Goal: Transaction & Acquisition: Purchase product/service

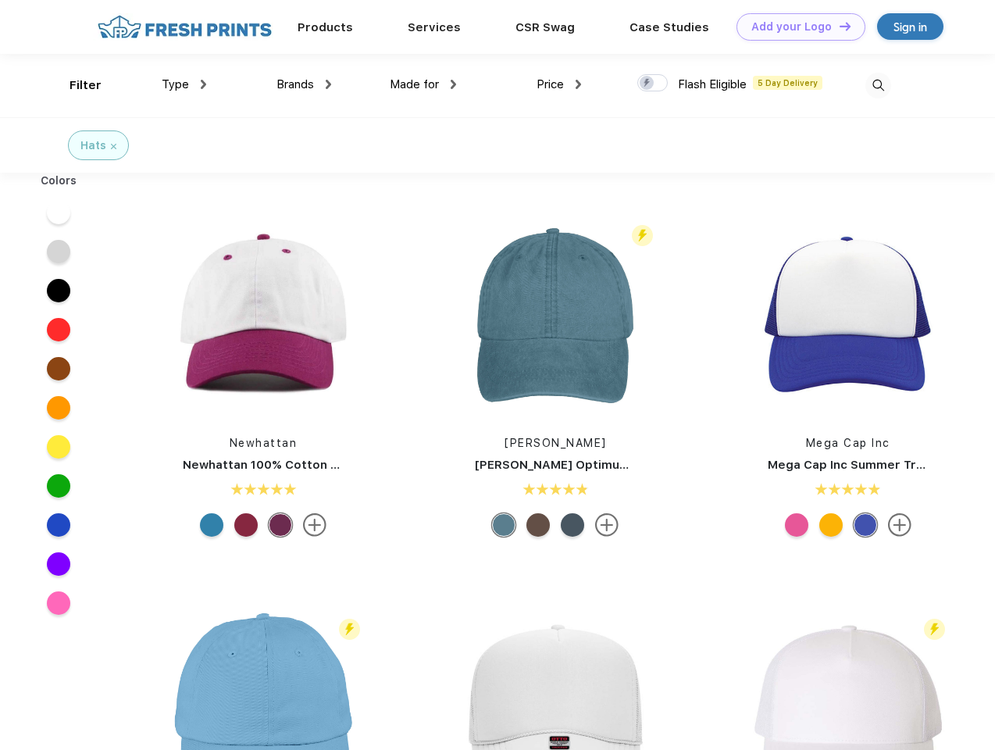
click at [795, 27] on link "Add your Logo Design Tool" at bounding box center [801, 26] width 129 height 27
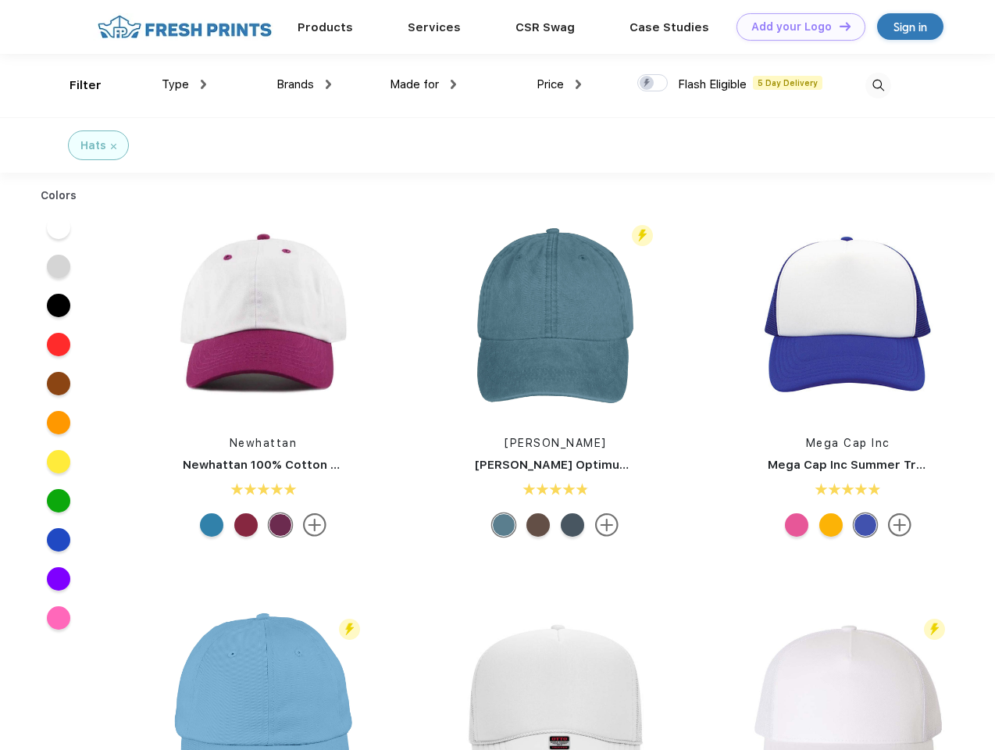
click at [0, 0] on div "Design Tool" at bounding box center [0, 0] width 0 height 0
click at [838, 26] on link "Add your Logo Design Tool" at bounding box center [801, 26] width 129 height 27
click at [75, 85] on div "Filter" at bounding box center [86, 86] width 32 height 18
click at [184, 84] on span "Type" at bounding box center [175, 84] width 27 height 14
click at [304, 84] on span "Brands" at bounding box center [294, 84] width 37 height 14
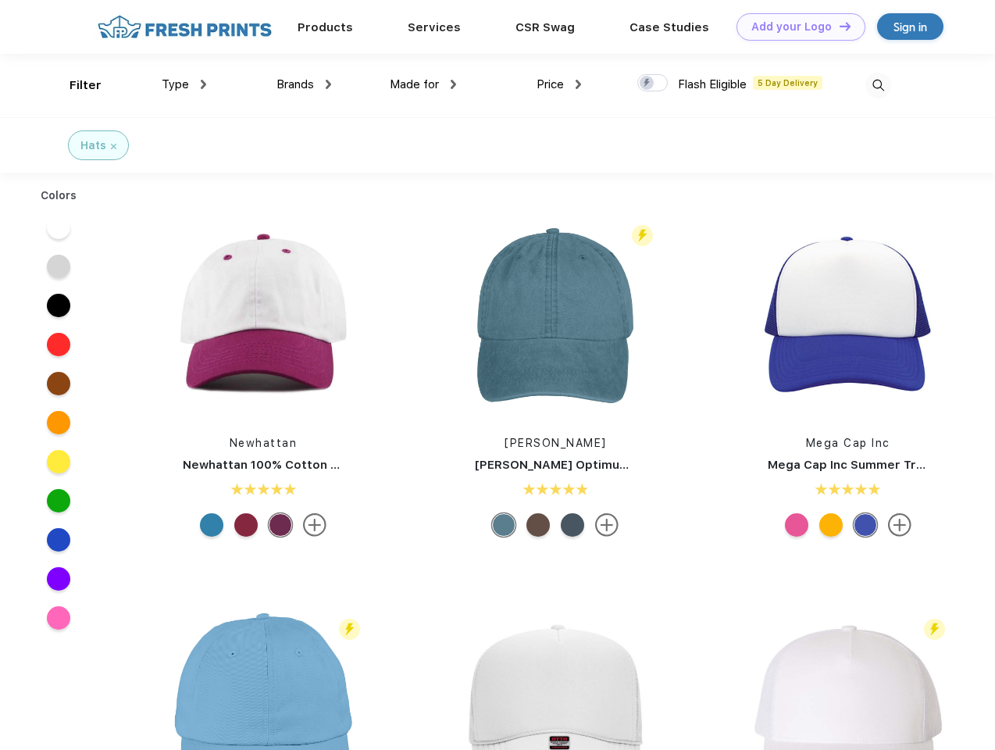
click at [423, 84] on span "Made for" at bounding box center [414, 84] width 49 height 14
click at [559, 84] on span "Price" at bounding box center [550, 84] width 27 height 14
click at [653, 84] on div at bounding box center [652, 82] width 30 height 17
click at [647, 84] on input "checkbox" at bounding box center [642, 78] width 10 height 10
click at [878, 85] on img at bounding box center [878, 86] width 26 height 26
